Goal: Use online tool/utility

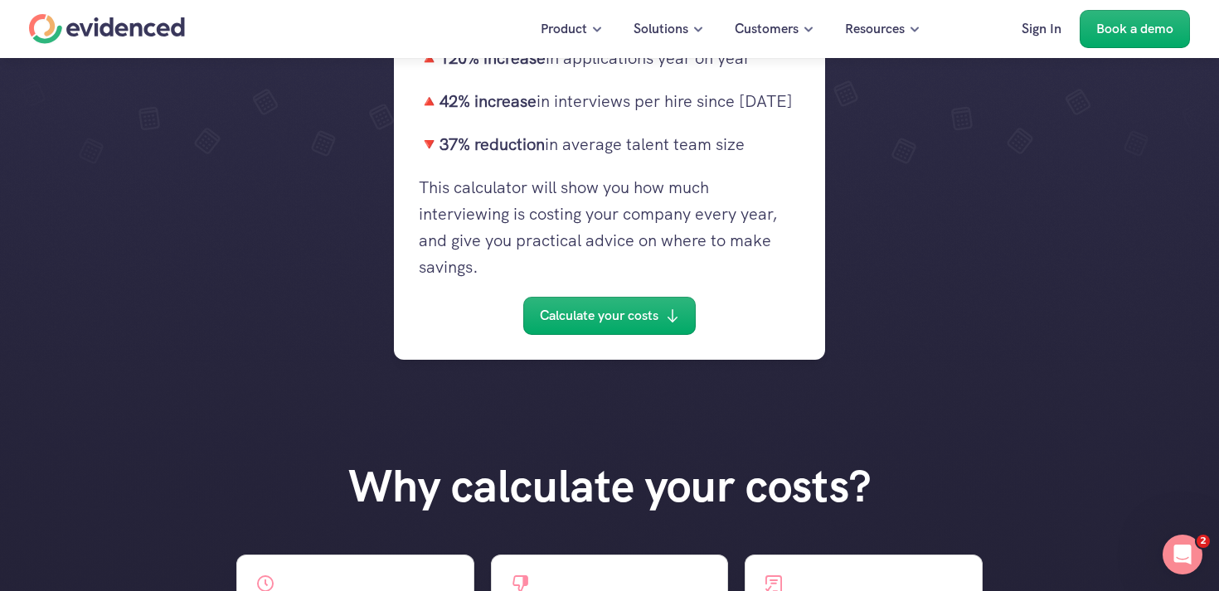
scroll to position [287, 0]
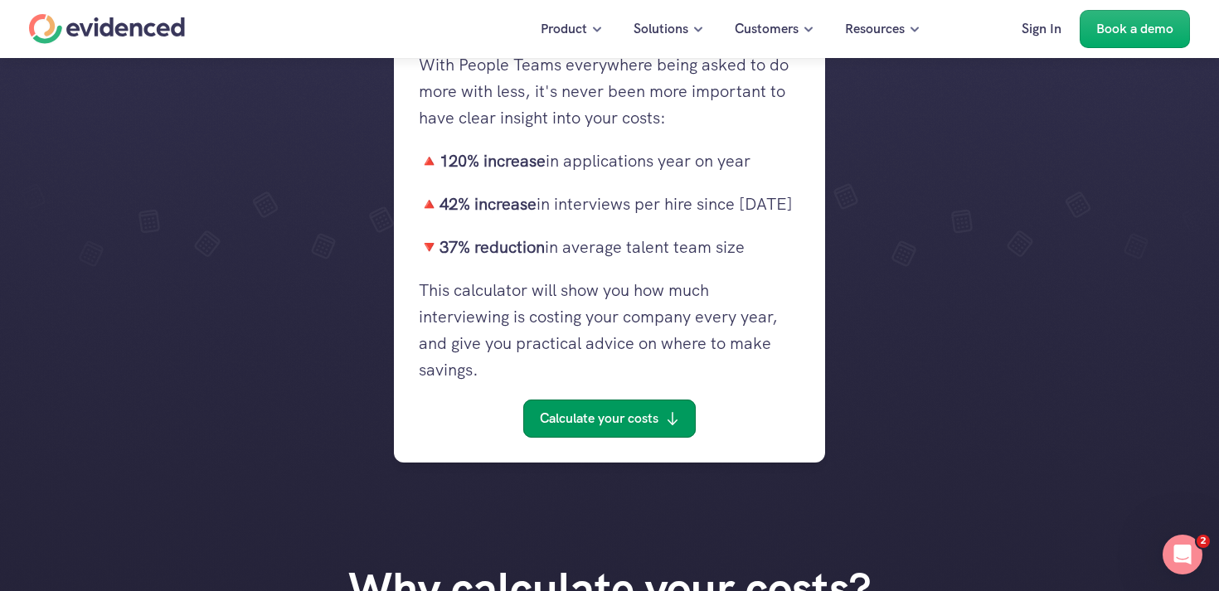
click at [608, 430] on link "Calculate your costs" at bounding box center [609, 419] width 172 height 38
